Goal: Information Seeking & Learning: Learn about a topic

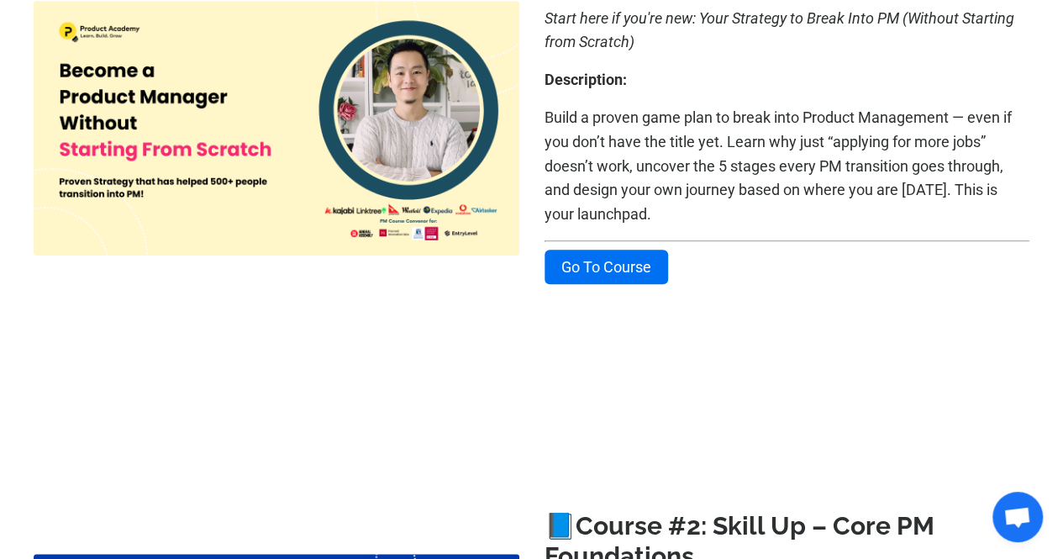
scroll to position [484, 0]
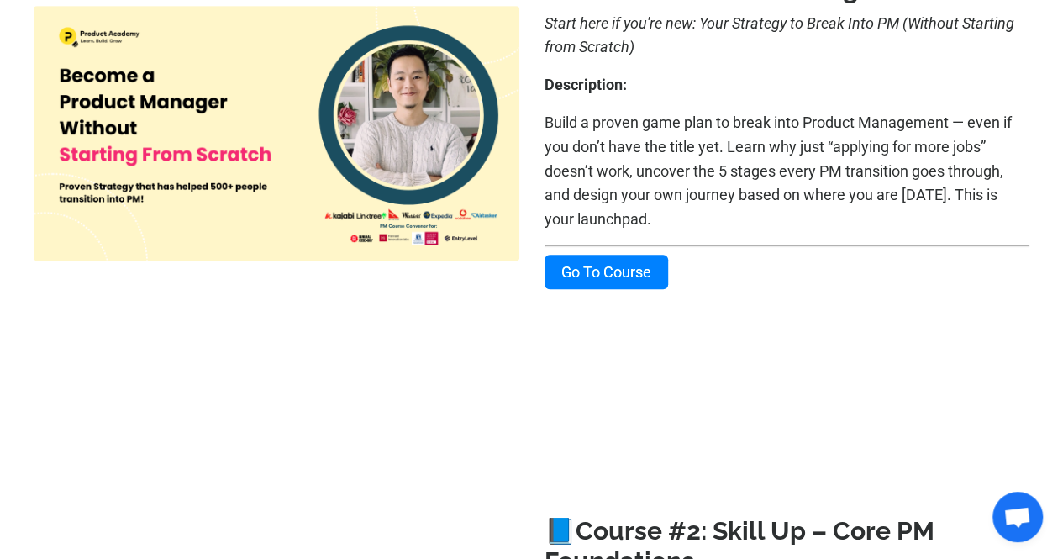
click at [628, 276] on link "Go To Course" at bounding box center [607, 272] width 124 height 34
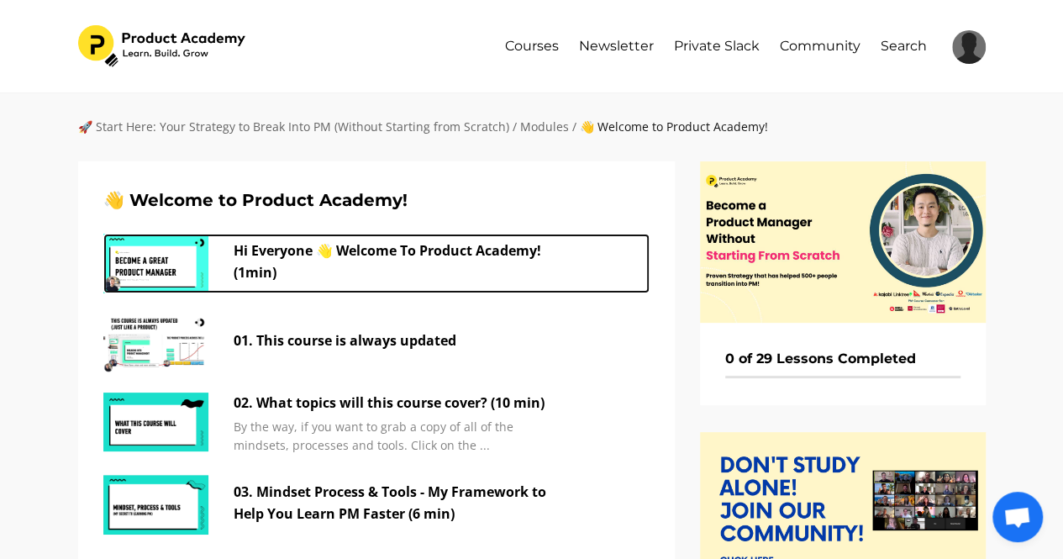
click at [430, 242] on p "Hi Everyone 👋 Welcome To Product Academy! (1min)" at bounding box center [402, 261] width 336 height 43
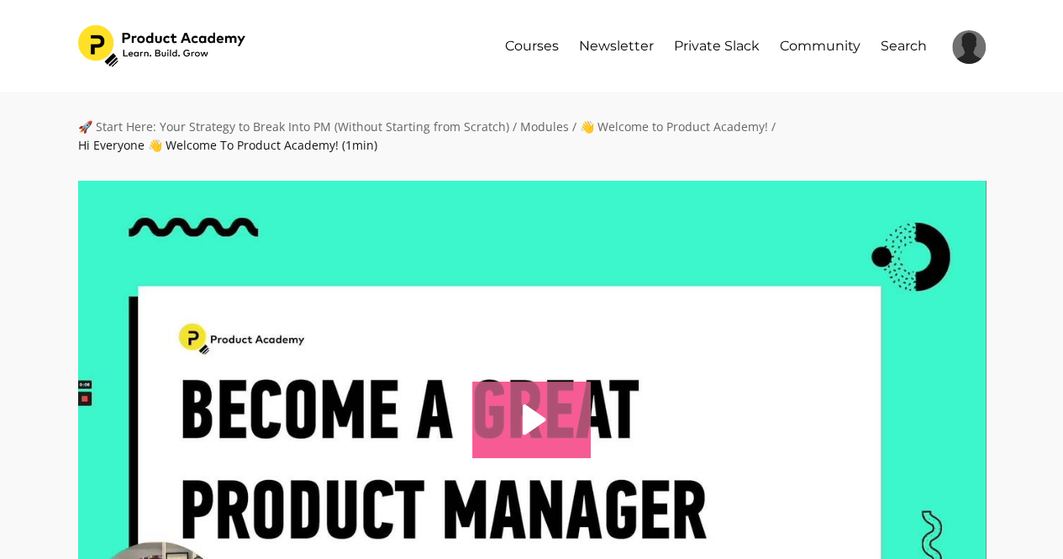
click at [553, 426] on icon "Play Video: sites/127338/video/mDfBbv8aQbejzaHbH1Xa_01._Who_is_the_course_desig…" at bounding box center [531, 420] width 119 height 76
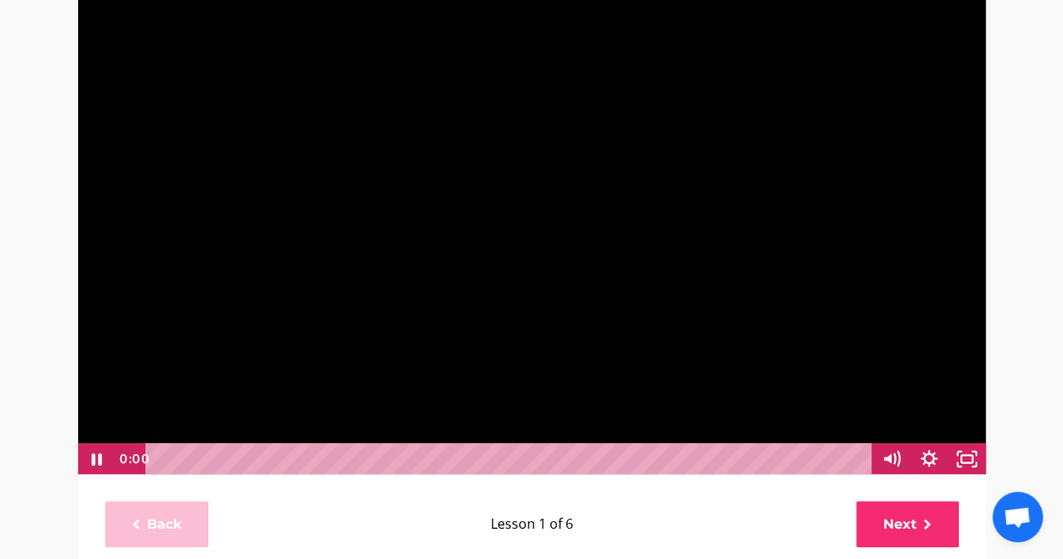
scroll to position [218, 0]
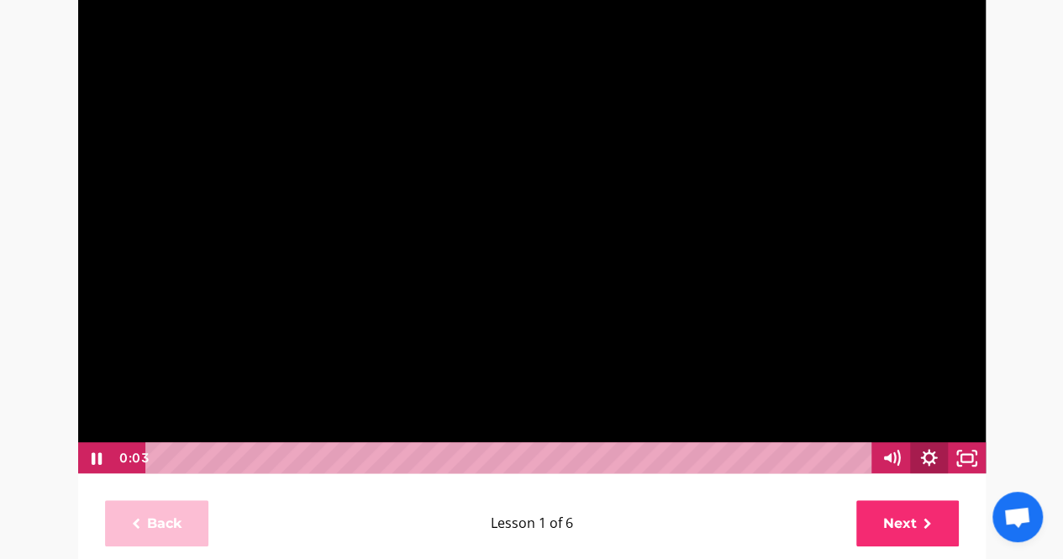
click at [935, 456] on icon "Show settings menu" at bounding box center [929, 458] width 38 height 32
click at [965, 393] on span "1x" at bounding box center [943, 394] width 66 height 32
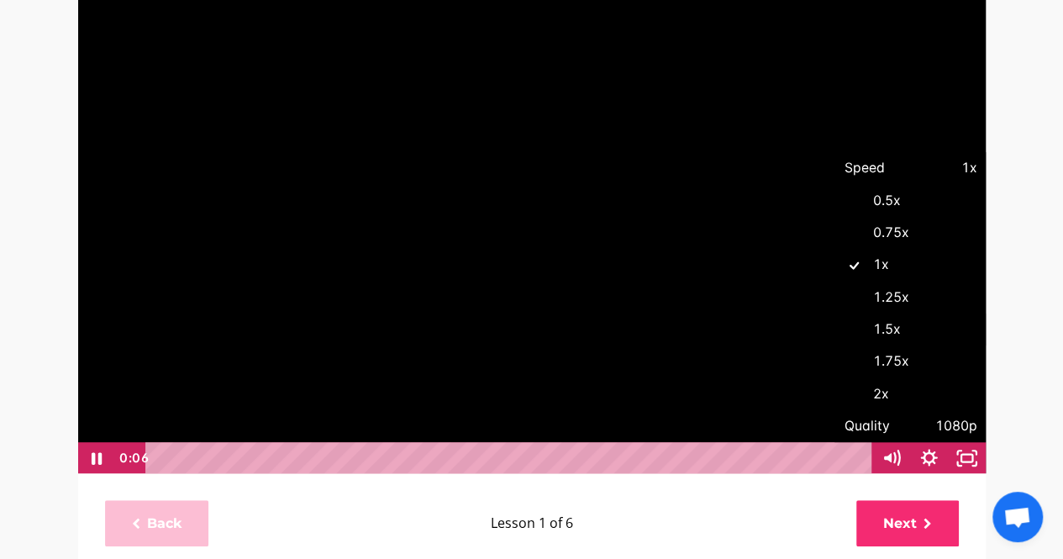
click at [881, 332] on label "1.5x" at bounding box center [910, 329] width 151 height 33
click at [835, 314] on input "1.5x" at bounding box center [835, 313] width 1 height 1
radio input "true"
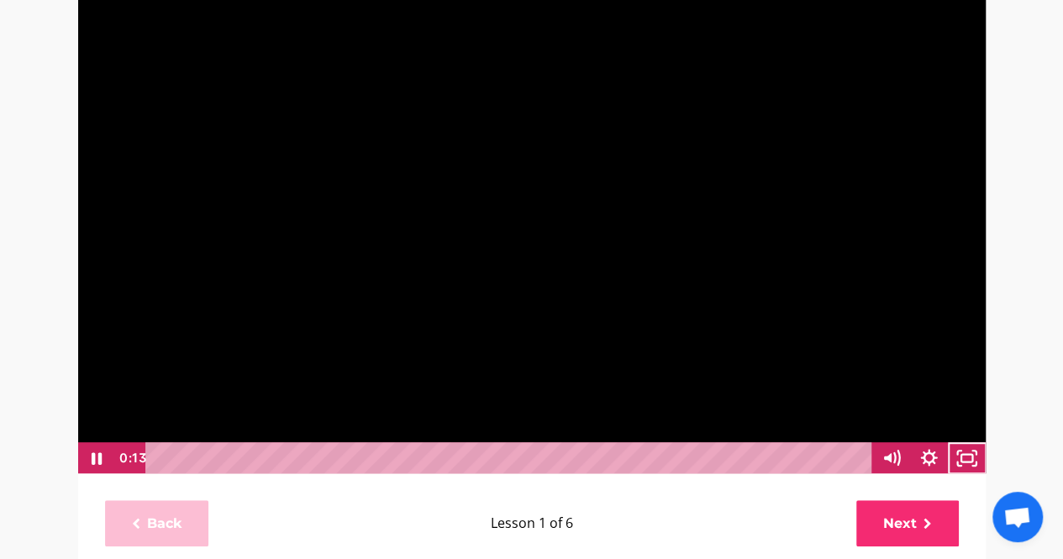
scroll to position [1, 0]
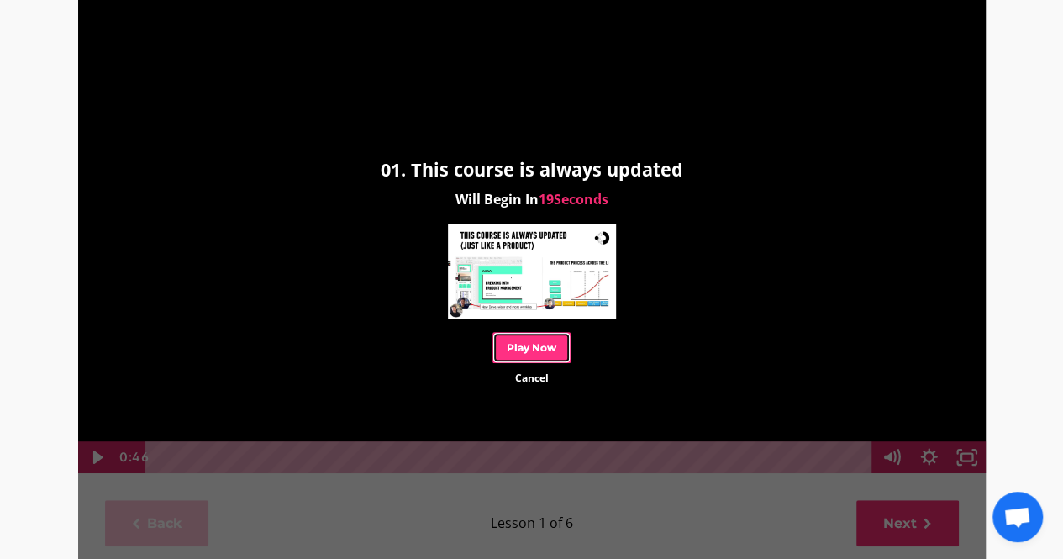
click at [516, 342] on link "Play Now" at bounding box center [532, 347] width 78 height 31
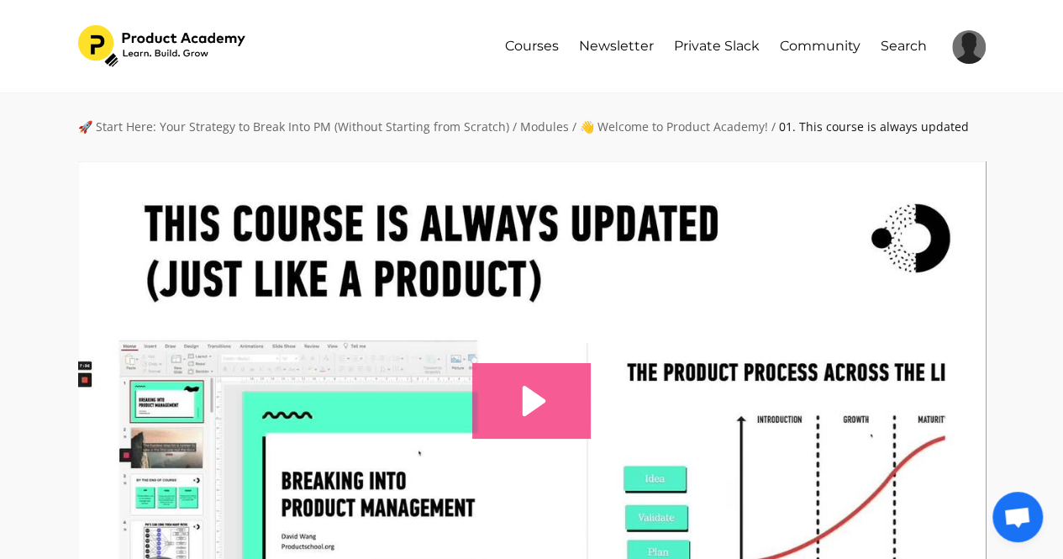
click at [582, 382] on icon "Play Video: sites/127338/video/imaPpGJaS3mH39fVVspc_This_course_is_also_updated…" at bounding box center [531, 401] width 119 height 76
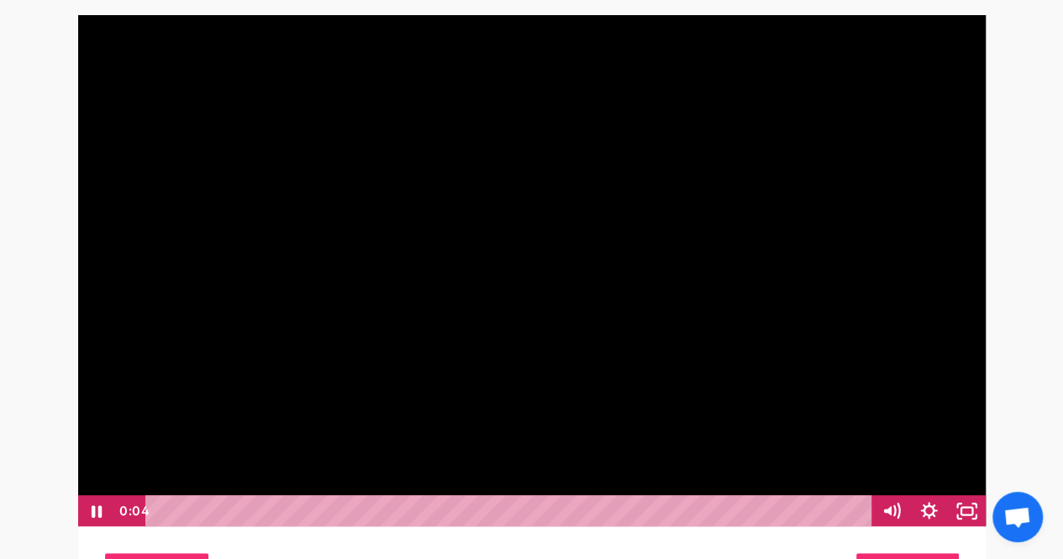
scroll to position [164, 0]
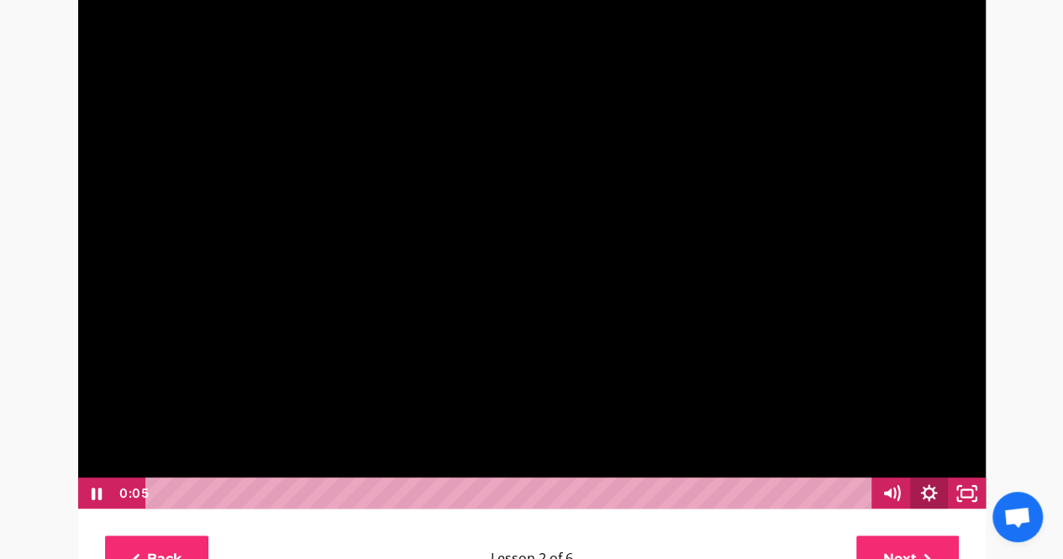
click at [924, 495] on icon "Show settings menu" at bounding box center [929, 492] width 17 height 17
click at [961, 435] on span "1x" at bounding box center [943, 429] width 66 height 32
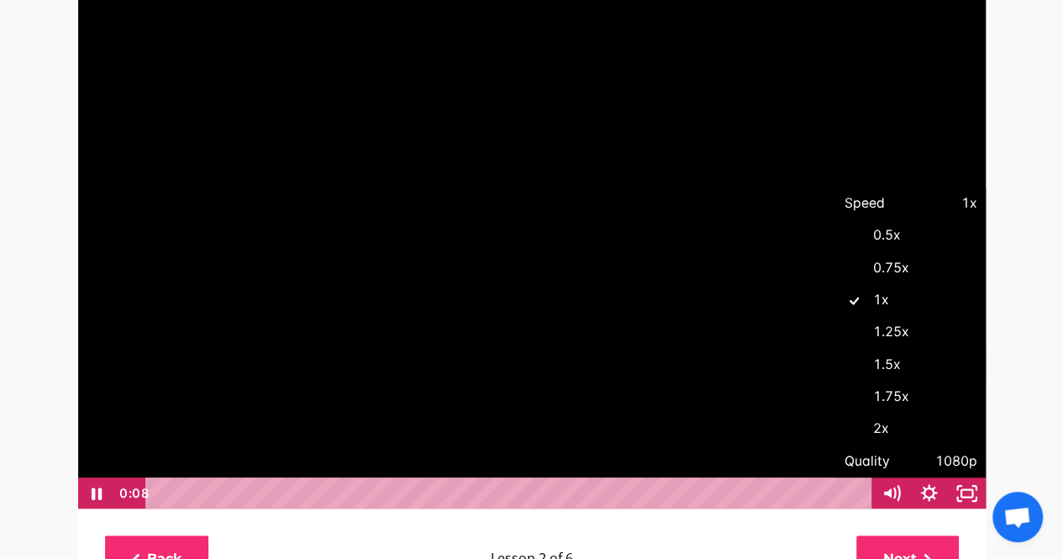
click at [914, 371] on label "1.5x" at bounding box center [910, 365] width 151 height 33
click at [835, 350] on input "1.5x" at bounding box center [835, 349] width 1 height 1
radio input "true"
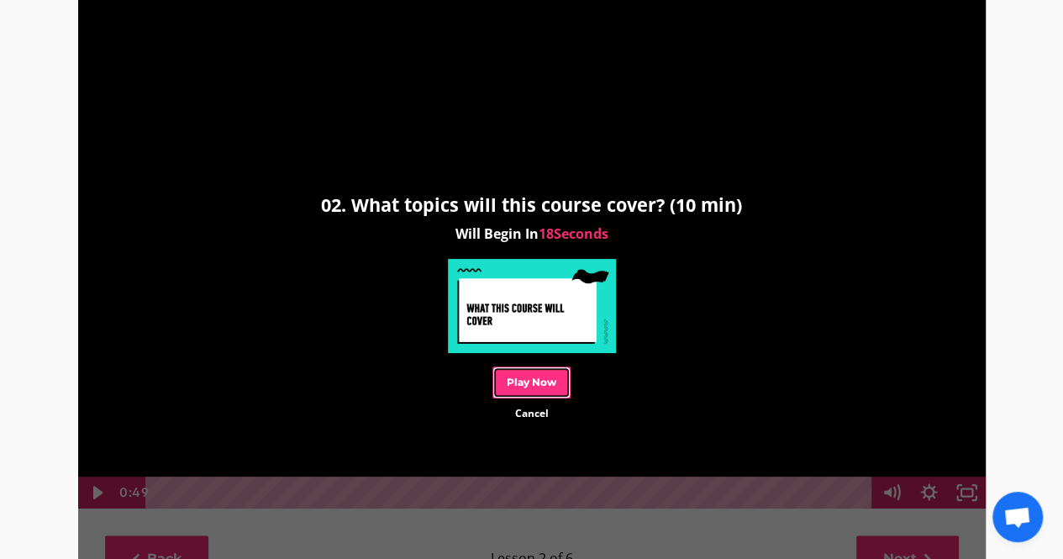
click at [529, 377] on link "Play Now" at bounding box center [532, 381] width 78 height 31
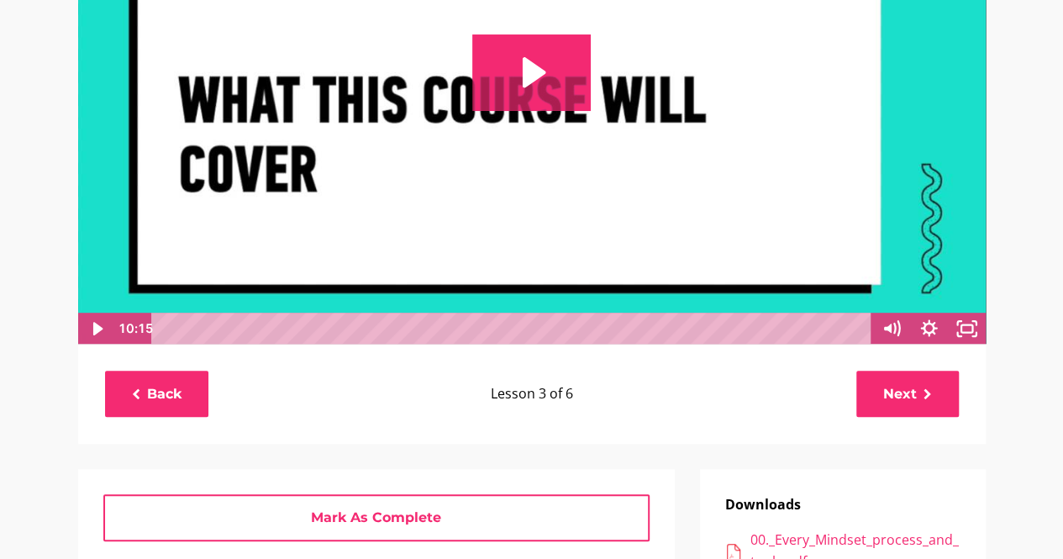
scroll to position [350, 0]
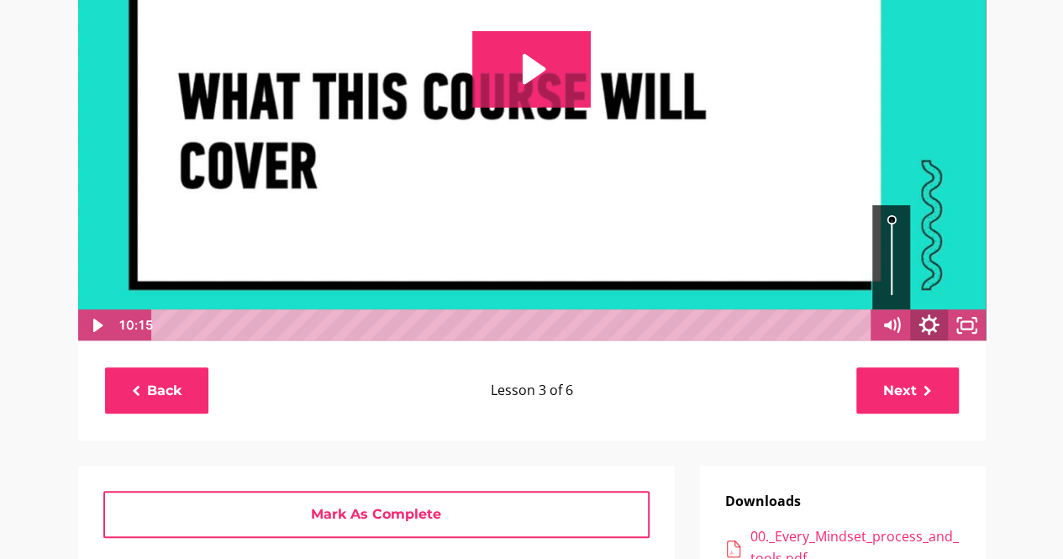
click at [930, 326] on icon "Show settings menu" at bounding box center [929, 325] width 45 height 39
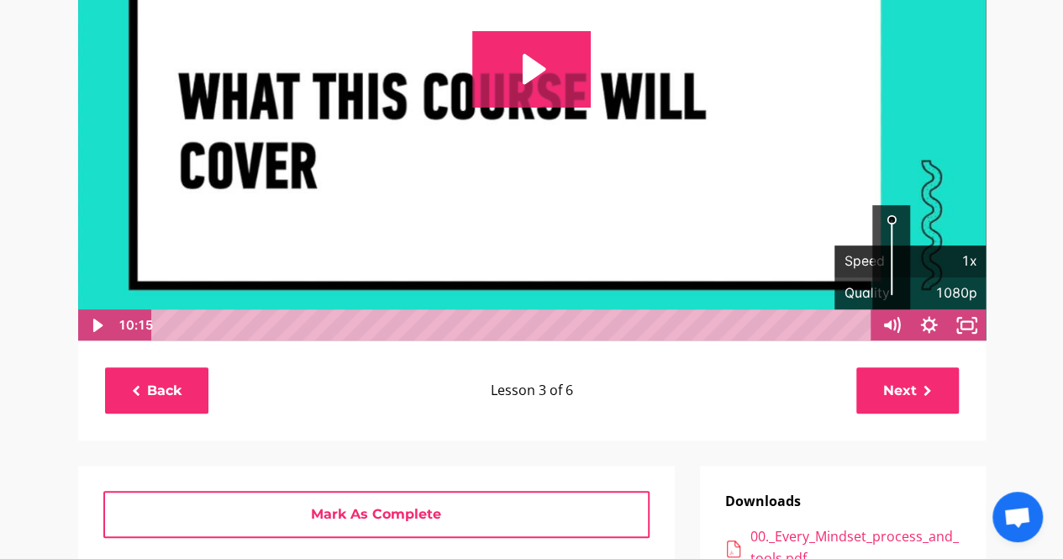
click at [977, 260] on span "1x" at bounding box center [943, 261] width 66 height 32
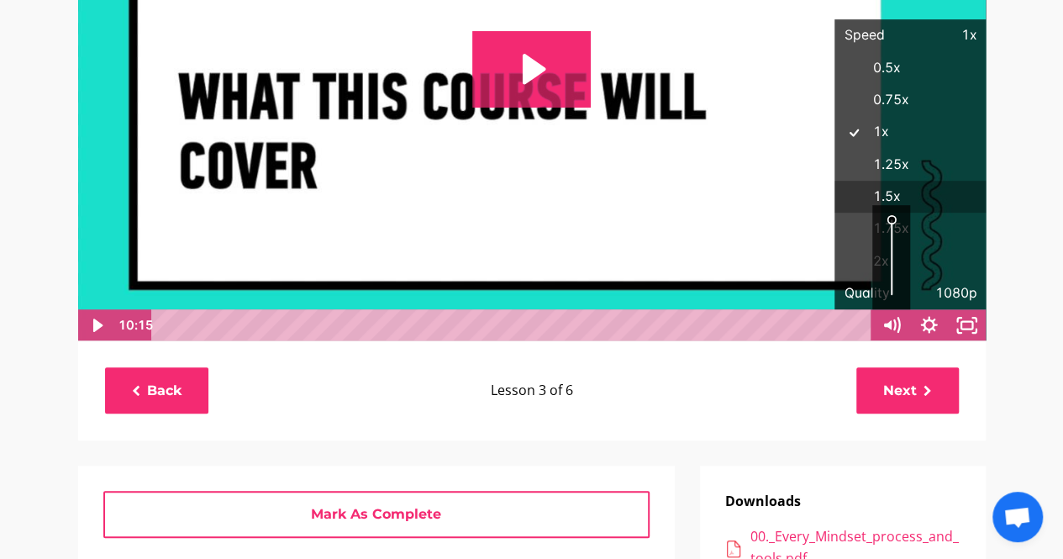
click at [898, 200] on label "1.5x" at bounding box center [910, 197] width 151 height 33
click at [835, 182] on input "1.5x" at bounding box center [835, 181] width 1 height 1
radio input "true"
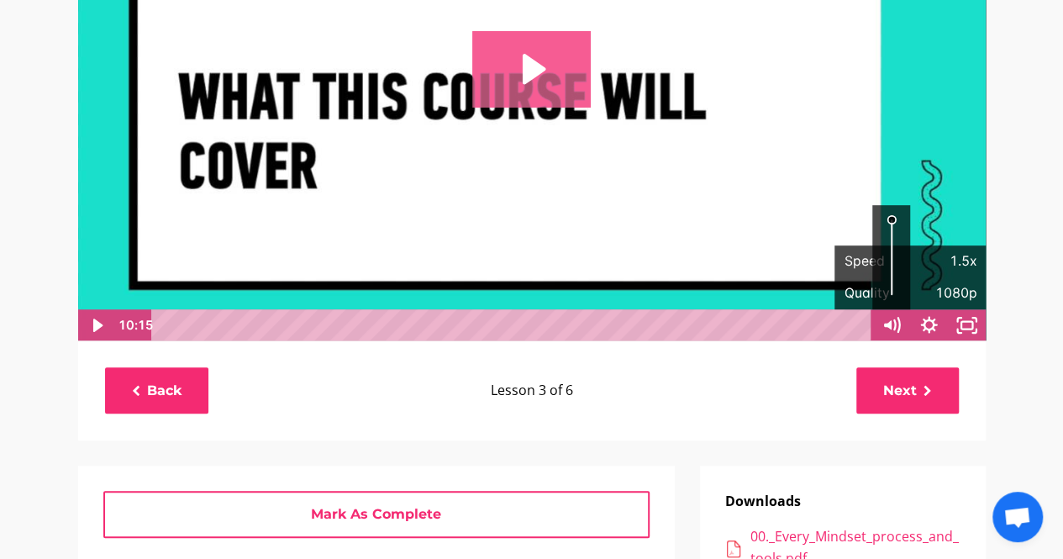
click at [513, 43] on icon "Play Video: file-uploads/sites/127338/video/f564286-8c2a-004f-3e07-c88bc7f7f631…" at bounding box center [531, 69] width 119 height 76
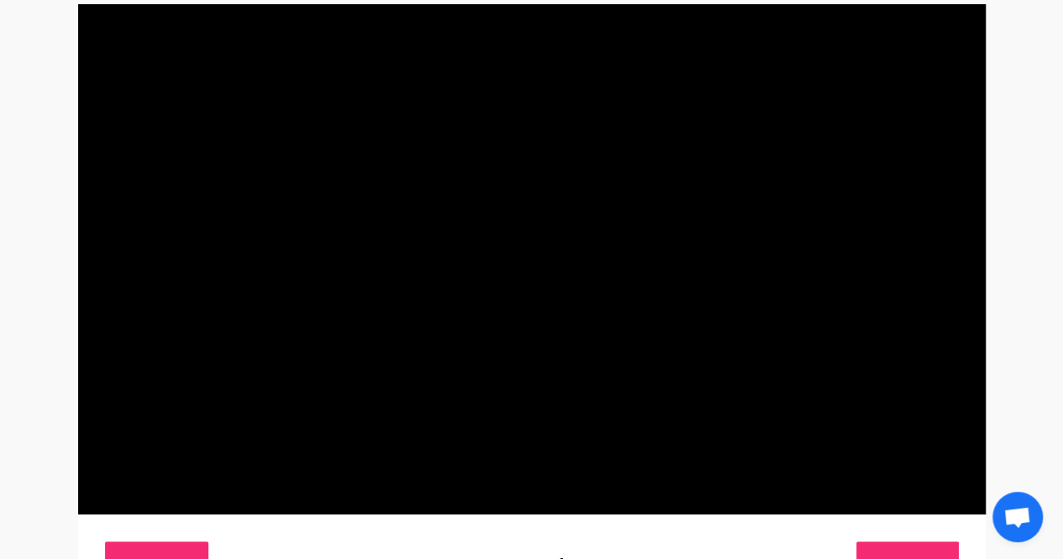
scroll to position [172, 0]
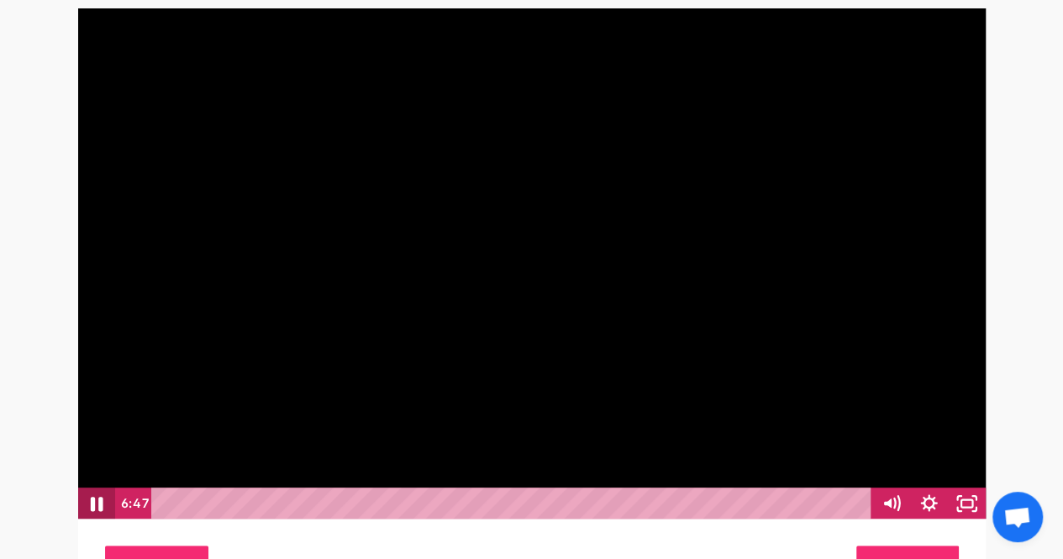
click at [87, 508] on icon "Pause" at bounding box center [95, 503] width 45 height 39
click at [87, 508] on icon "Play Video" at bounding box center [97, 503] width 45 height 39
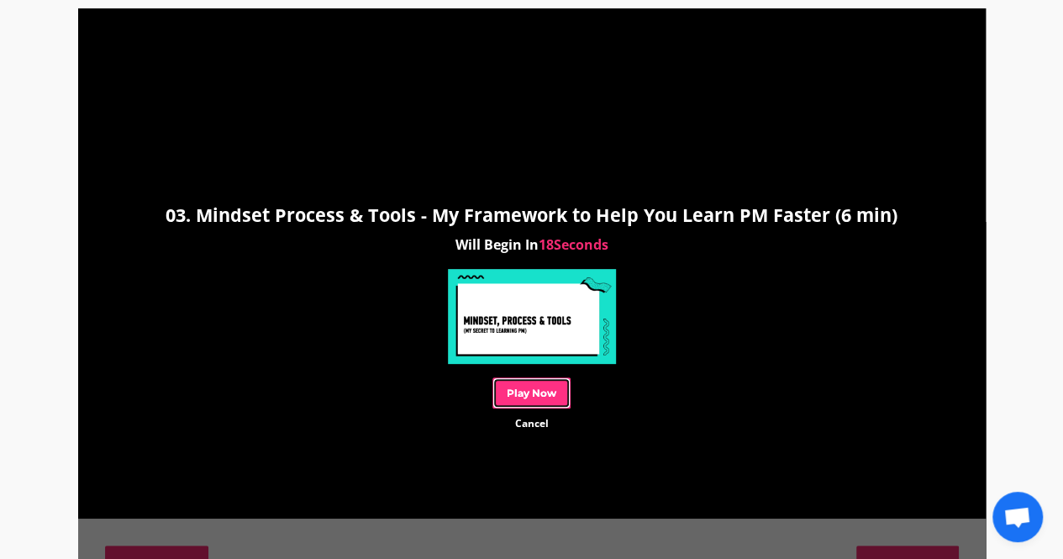
click at [545, 380] on link "Play Now" at bounding box center [532, 392] width 78 height 31
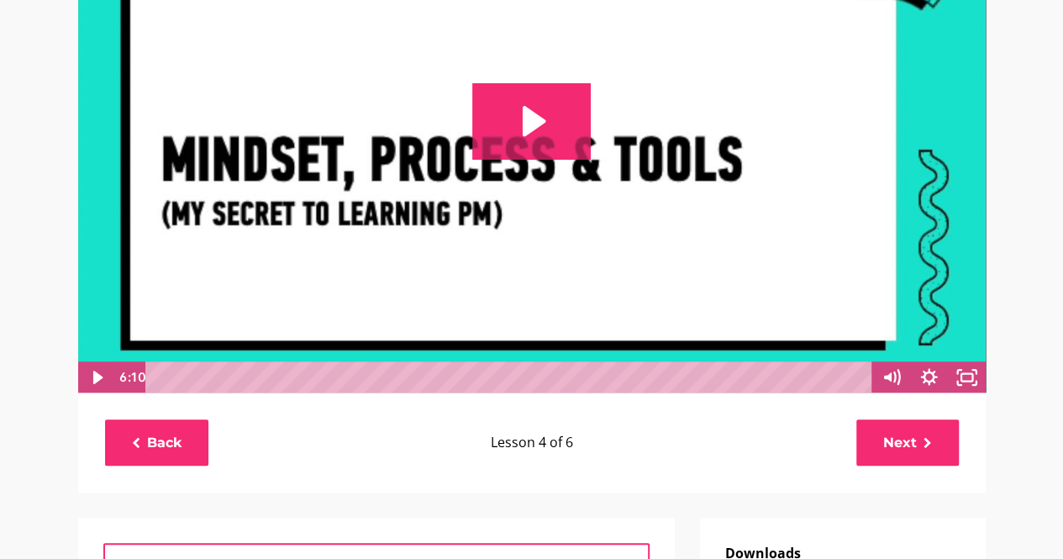
scroll to position [301, 0]
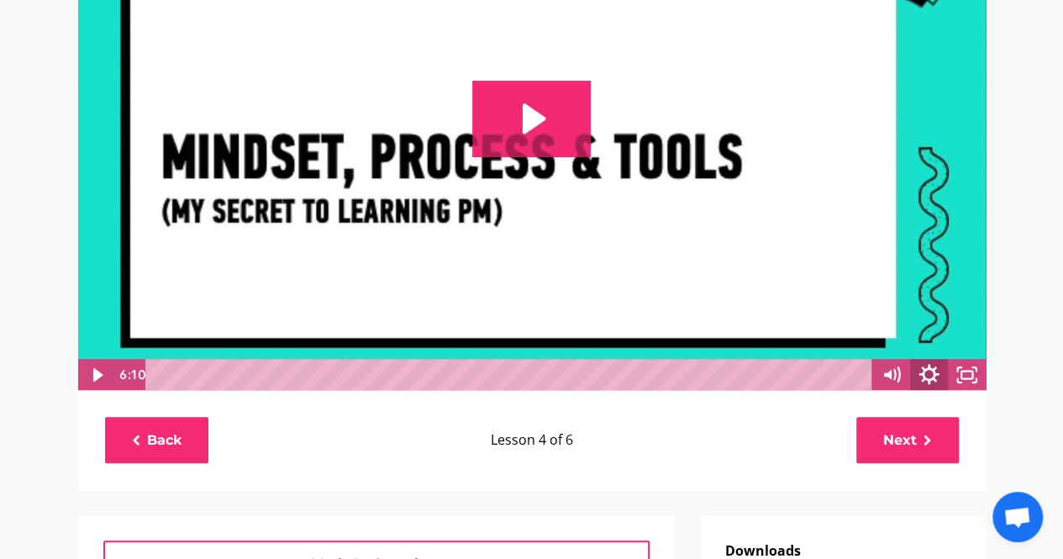
click at [940, 382] on icon "Show settings menu" at bounding box center [929, 375] width 45 height 39
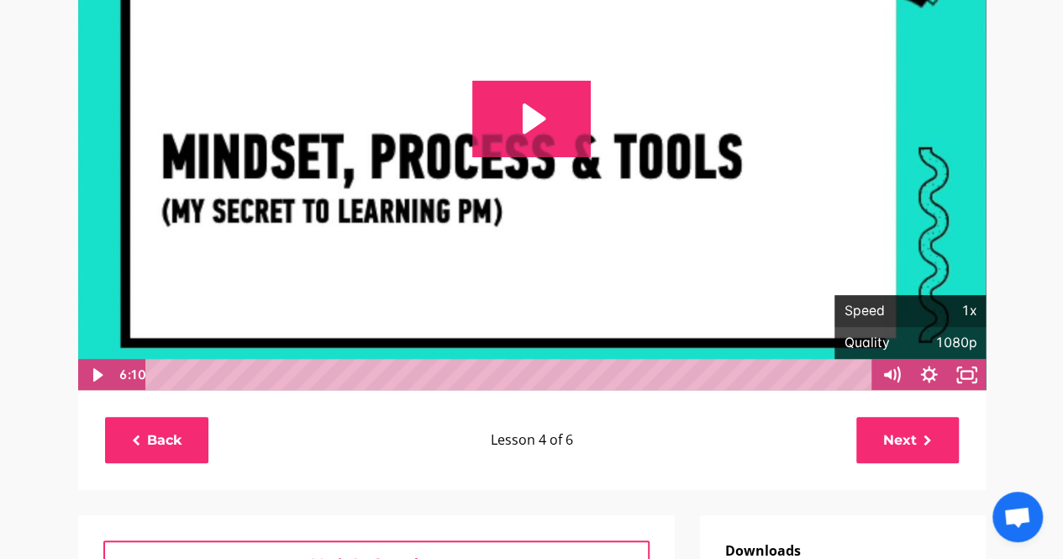
click at [978, 319] on button "Speed 1x" at bounding box center [910, 311] width 151 height 32
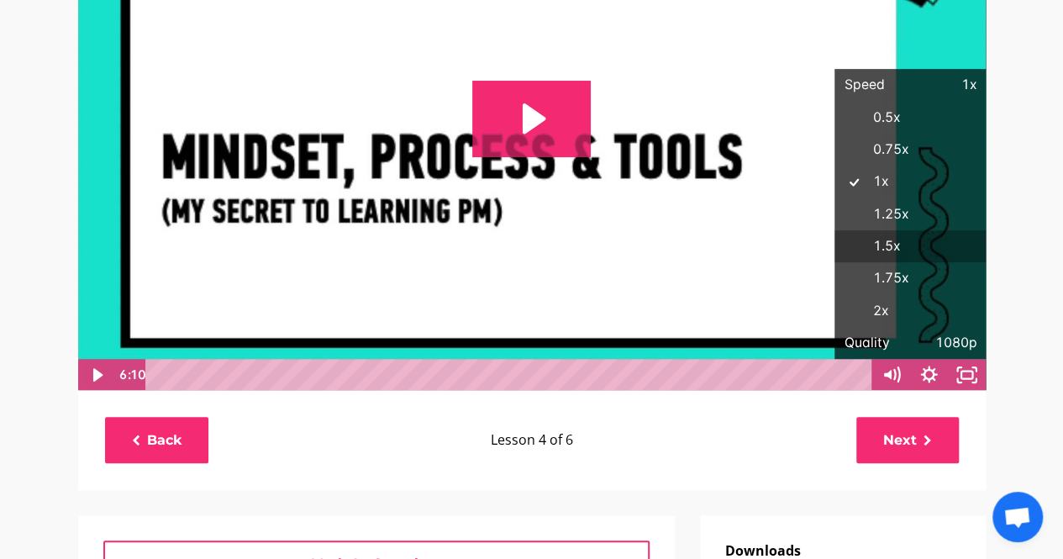
click at [895, 246] on label "1.5x" at bounding box center [910, 246] width 151 height 33
click at [835, 231] on input "1.5x" at bounding box center [835, 230] width 1 height 1
radio input "true"
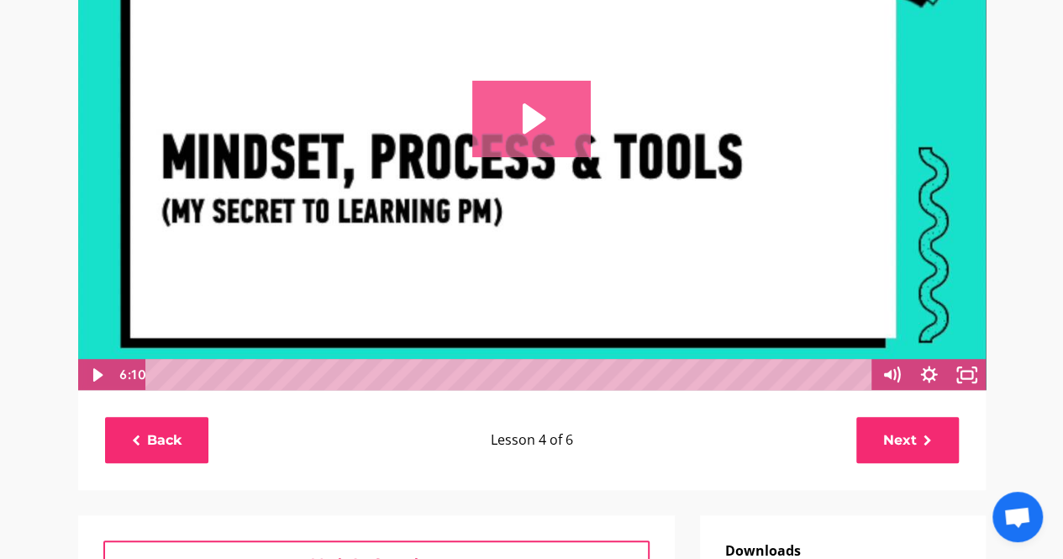
click at [547, 120] on icon "Play Video: sites/127338/video/RZoubY3T8G5FZe7WPUbs_04._Mindset_process_and_too…" at bounding box center [531, 119] width 119 height 76
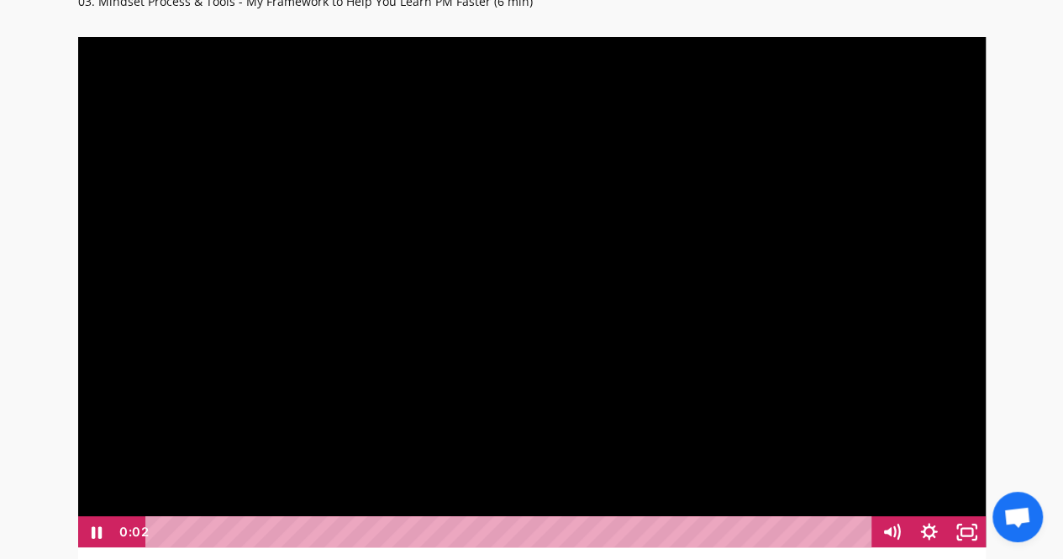
scroll to position [143, 0]
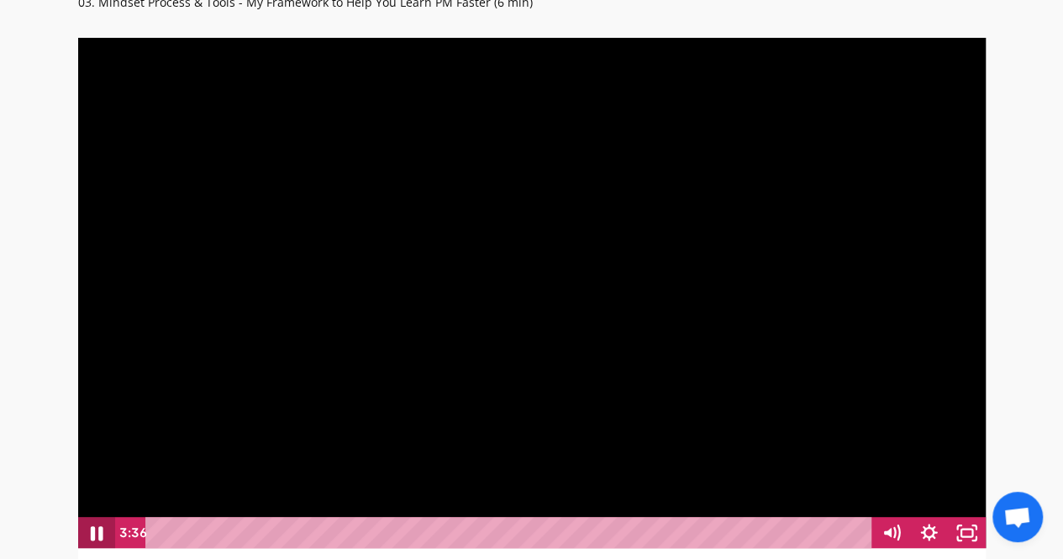
click at [87, 538] on icon "Pause" at bounding box center [95, 533] width 45 height 39
click at [87, 538] on icon "Play Video" at bounding box center [97, 533] width 45 height 39
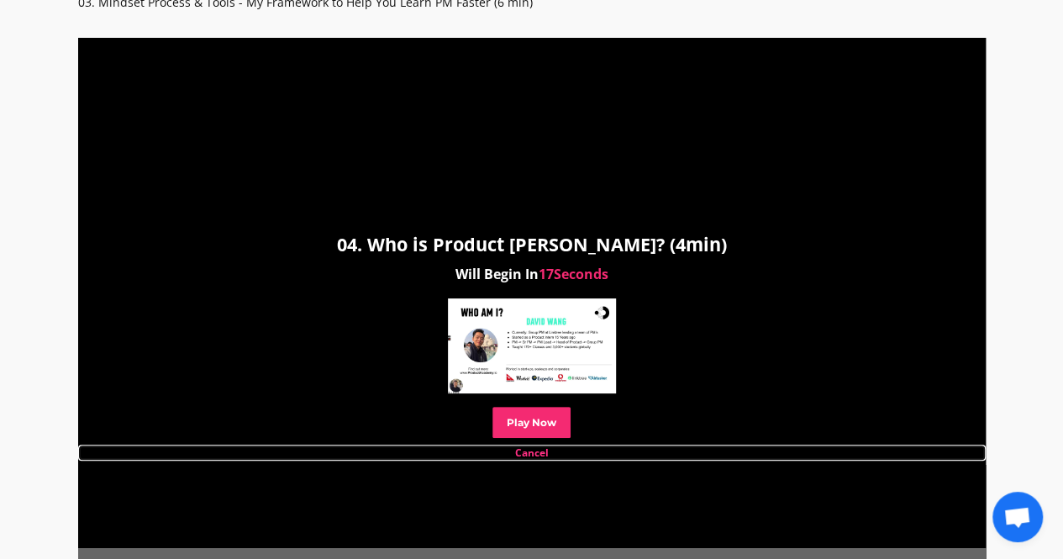
click at [537, 456] on link "Cancel" at bounding box center [532, 453] width 908 height 16
